Goal: Browse casually: Explore the website without a specific task or goal

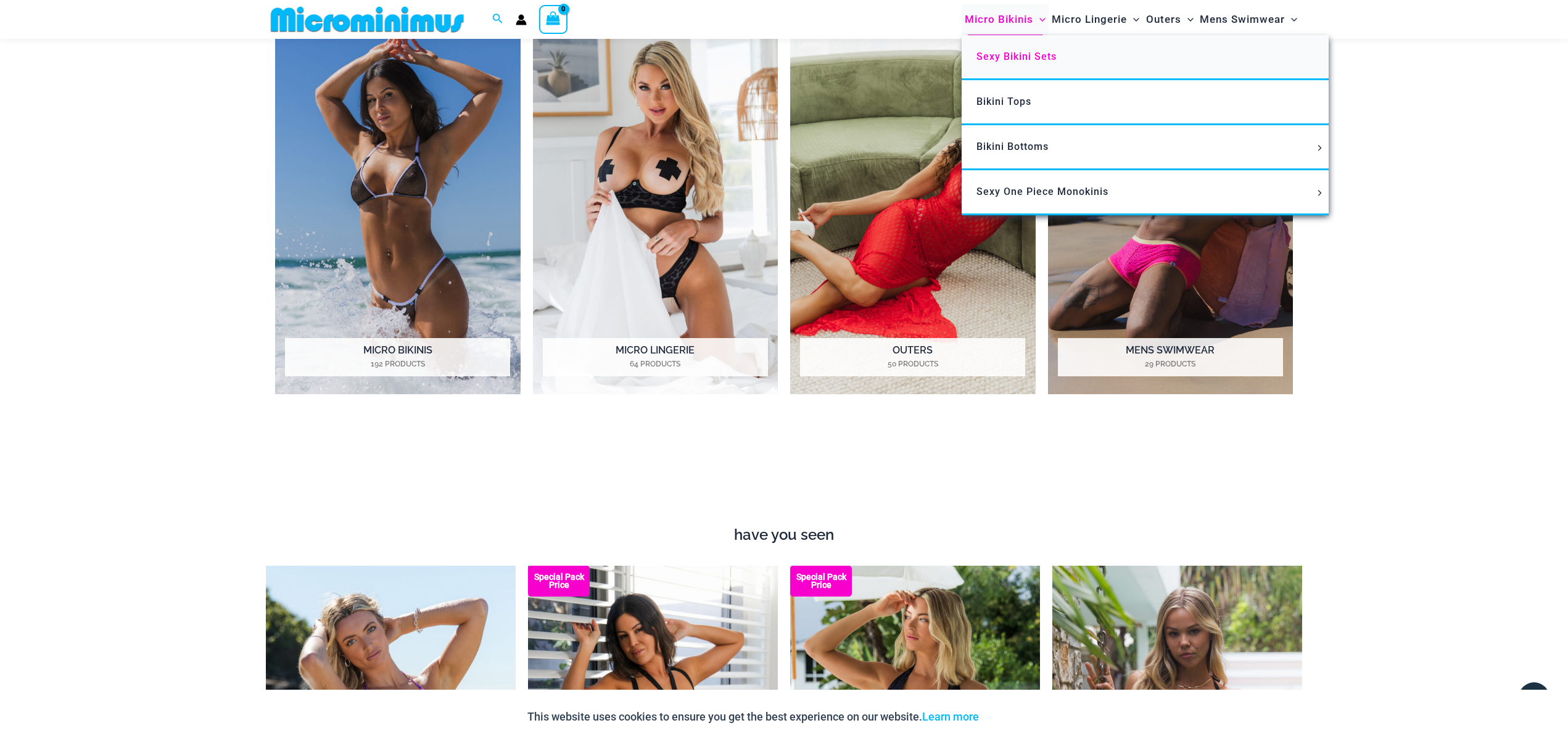
scroll to position [1423, 0]
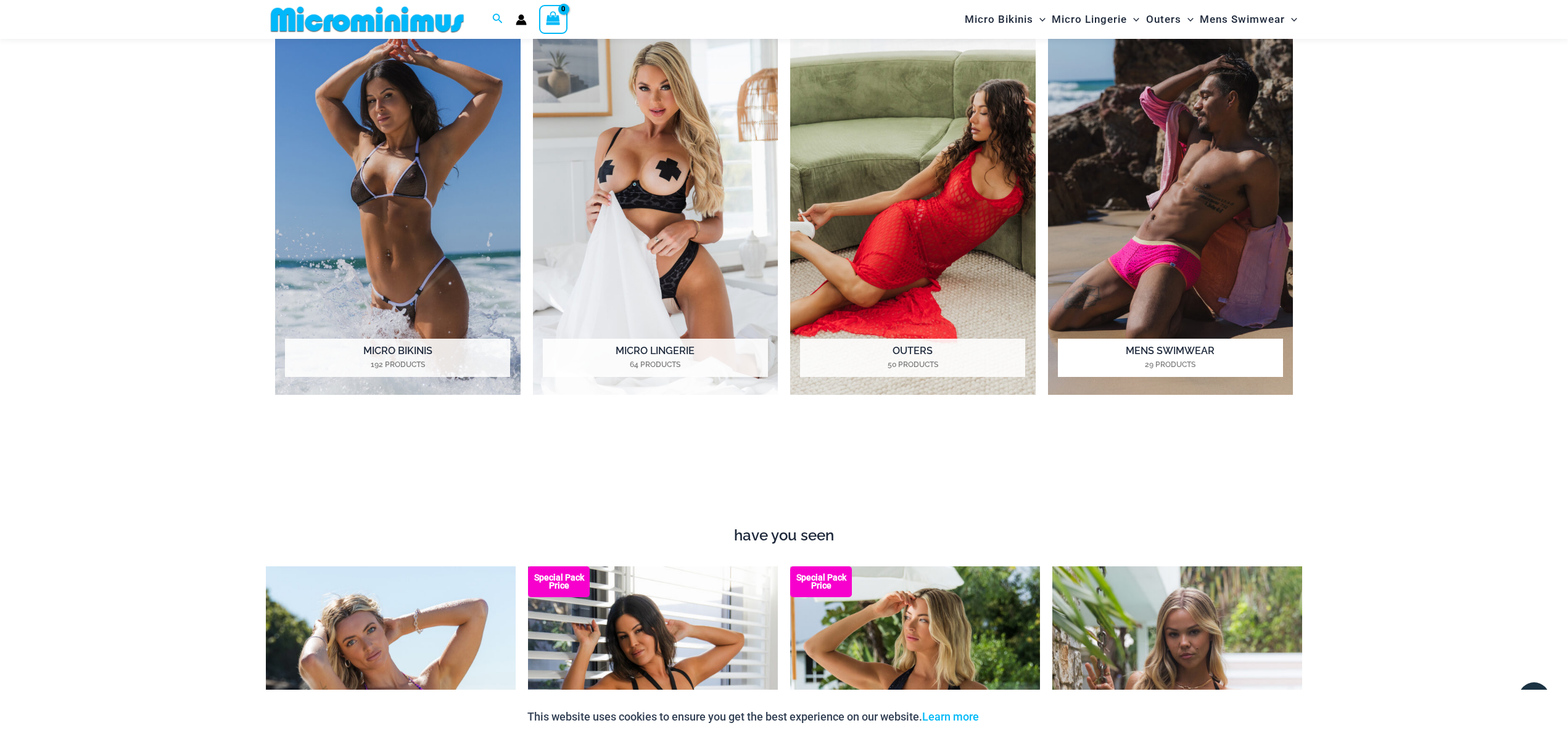
click at [1270, 164] on img "Visit product category Mens Swimwear" at bounding box center [1171, 206] width 246 height 377
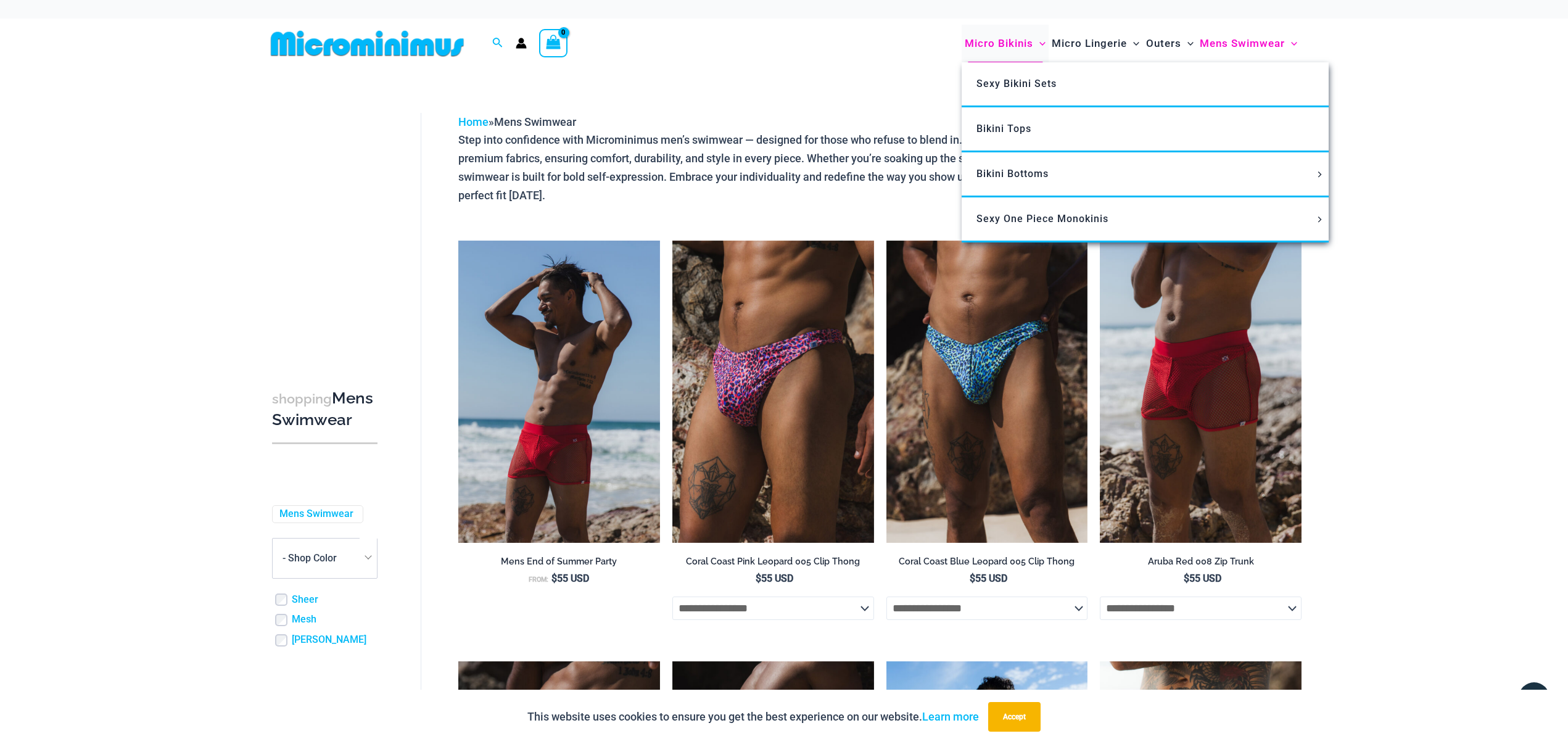
click at [1036, 45] on span "Menu Toggle" at bounding box center [1040, 44] width 13 height 13
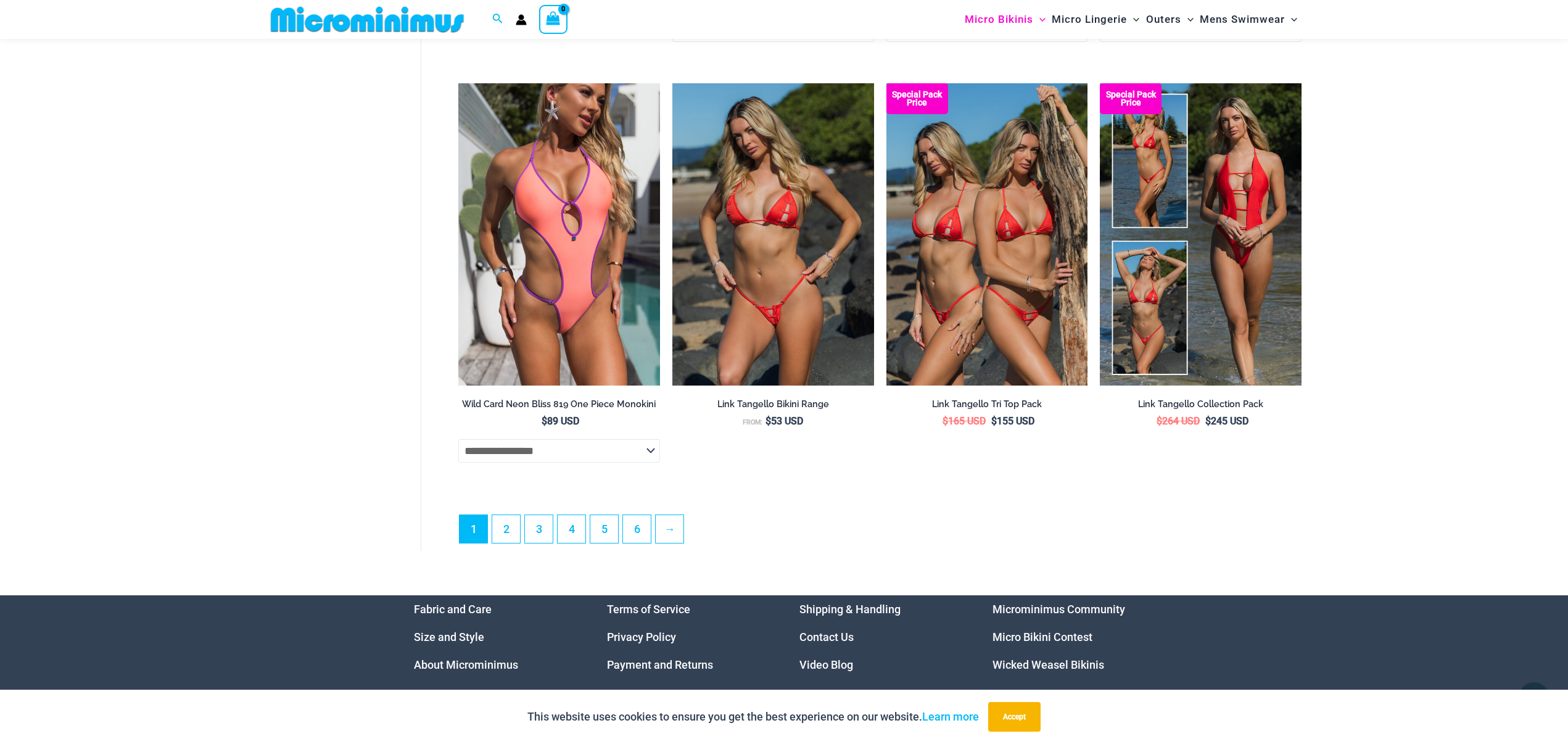
scroll to position [3323, 0]
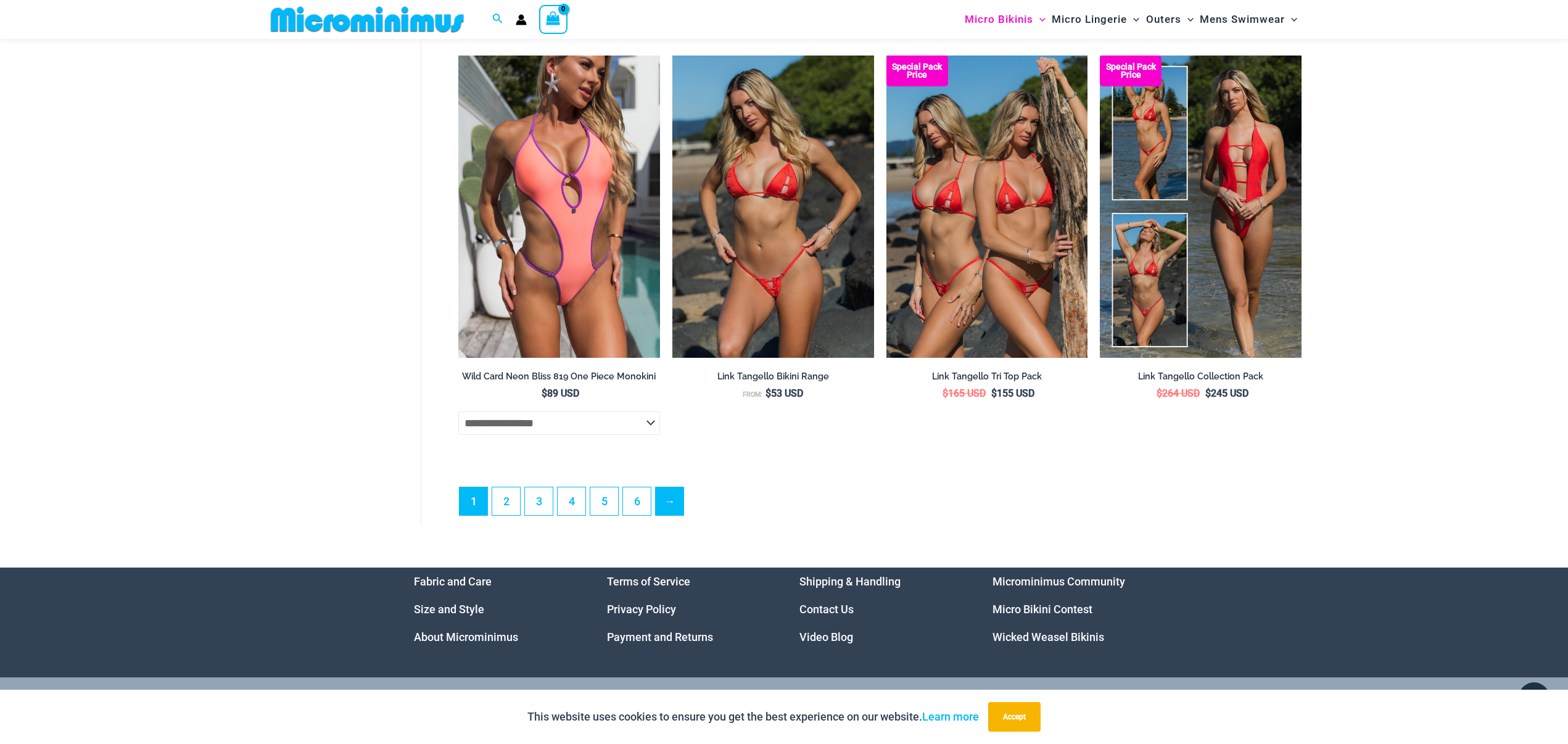
click at [661, 507] on link "→" at bounding box center [669, 501] width 28 height 28
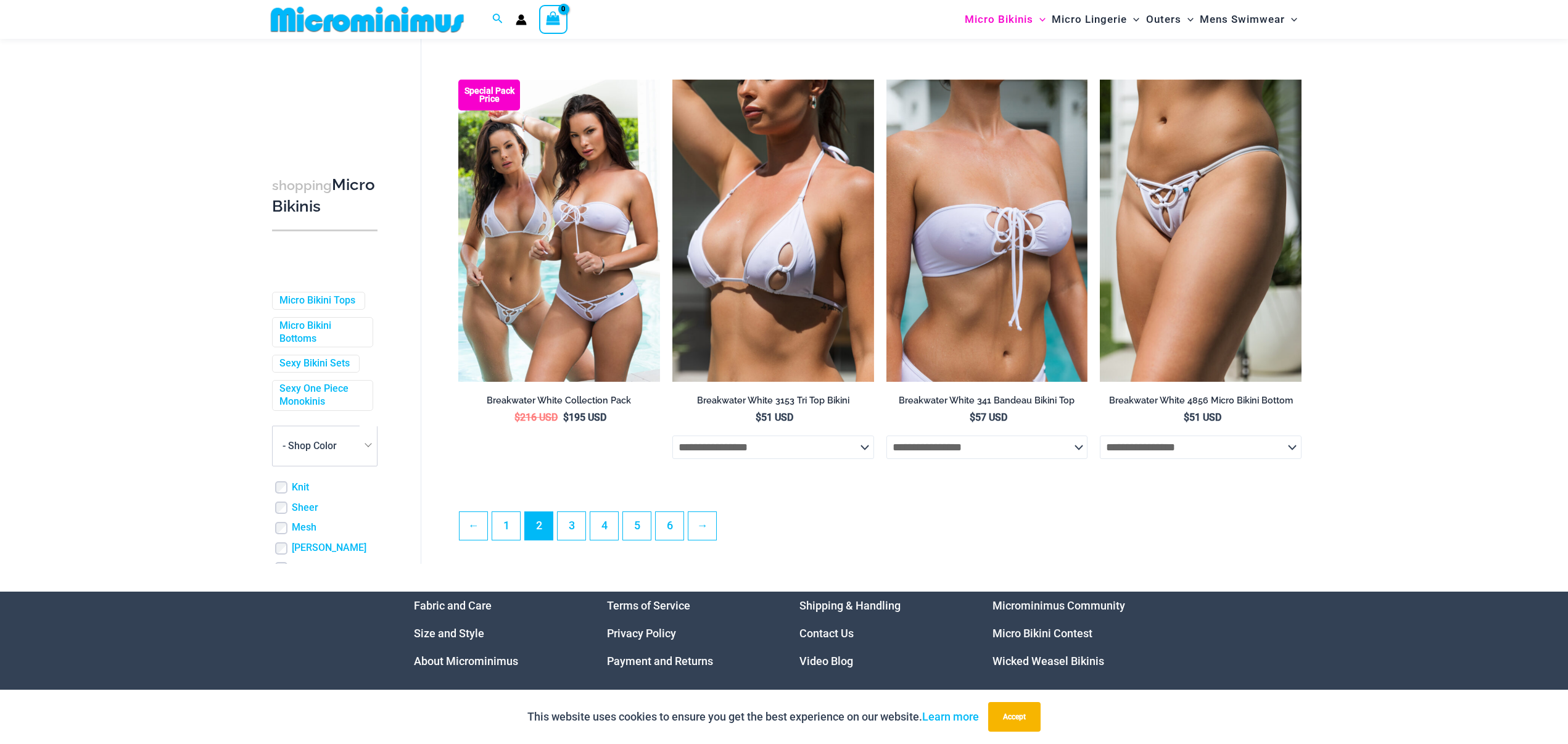
scroll to position [3054, 0]
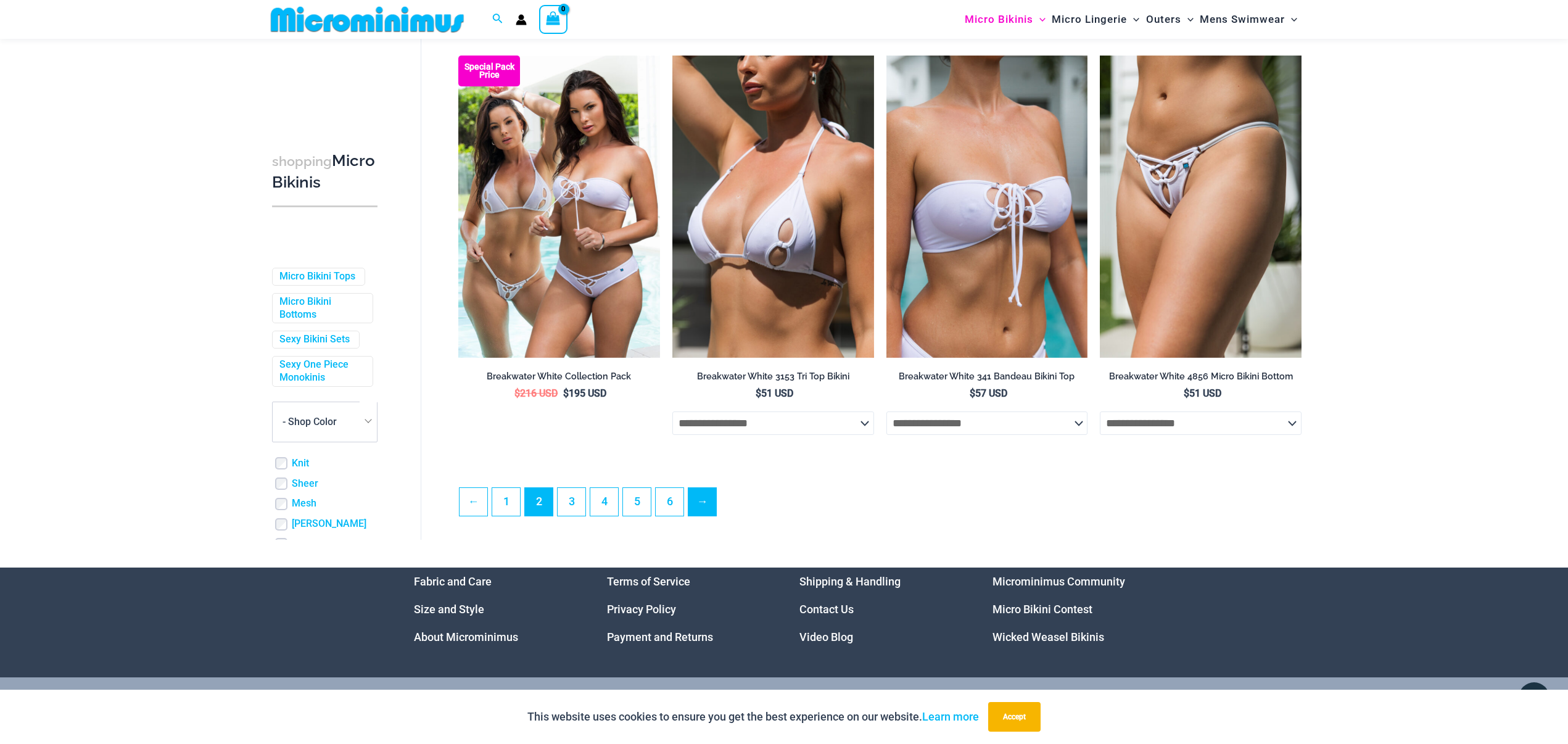
click at [709, 505] on link "→" at bounding box center [702, 501] width 28 height 28
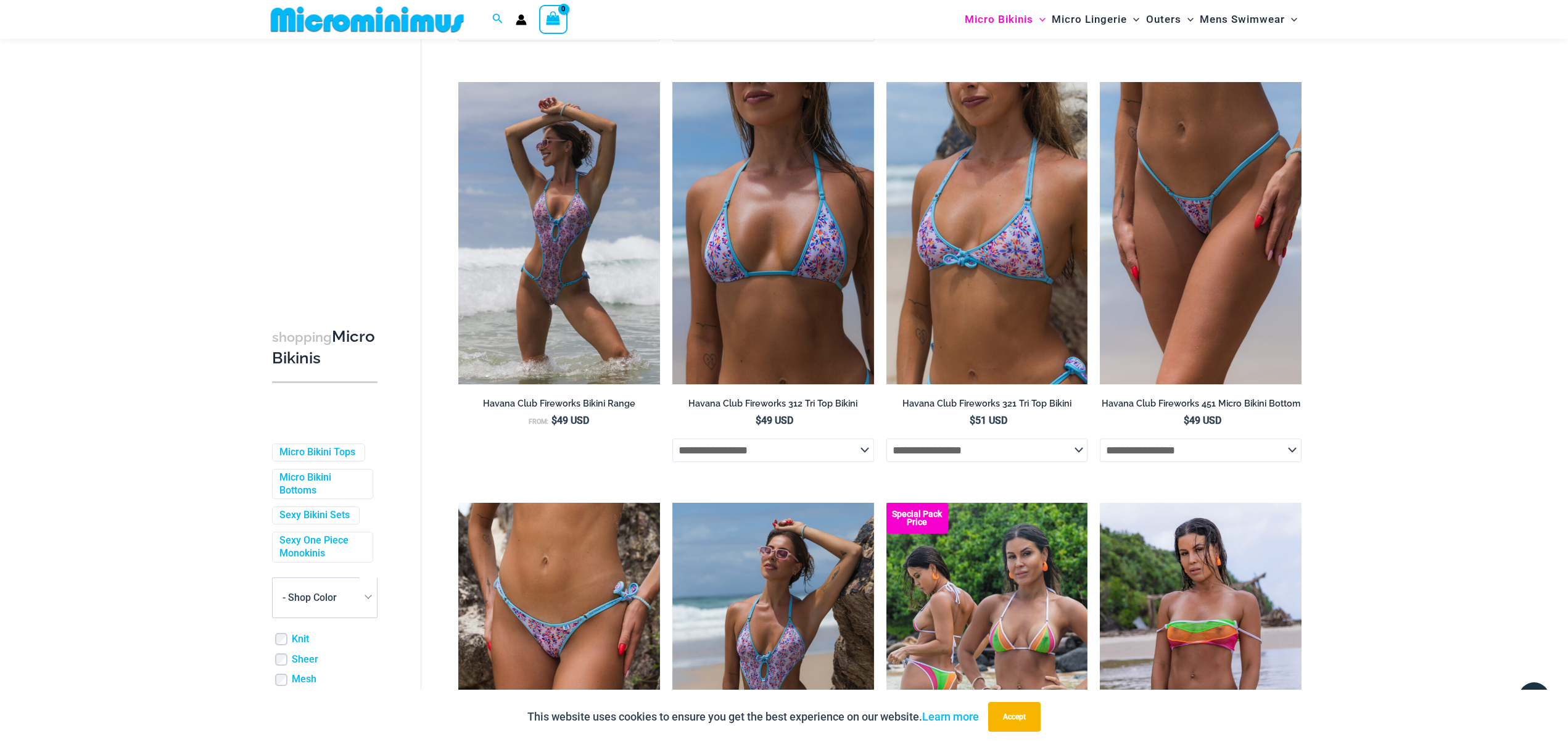
scroll to position [2535, 0]
